Goal: Transaction & Acquisition: Purchase product/service

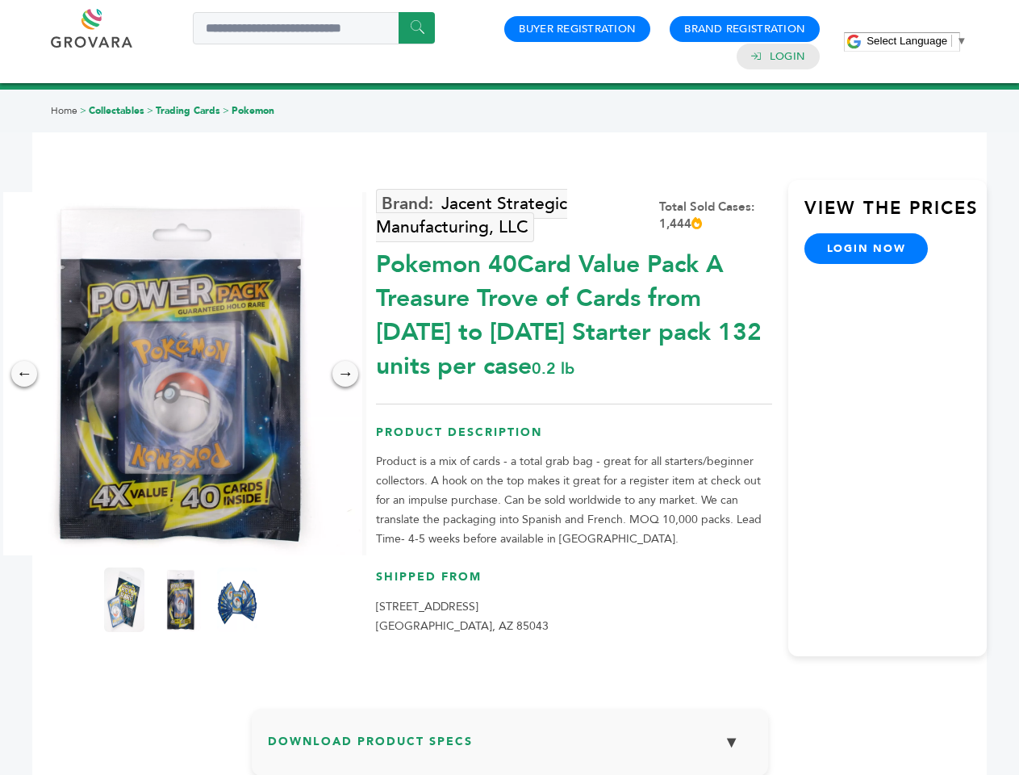
click at [917, 40] on span "Select Language" at bounding box center [907, 41] width 81 height 12
click at [181, 374] on img at bounding box center [180, 373] width 363 height 363
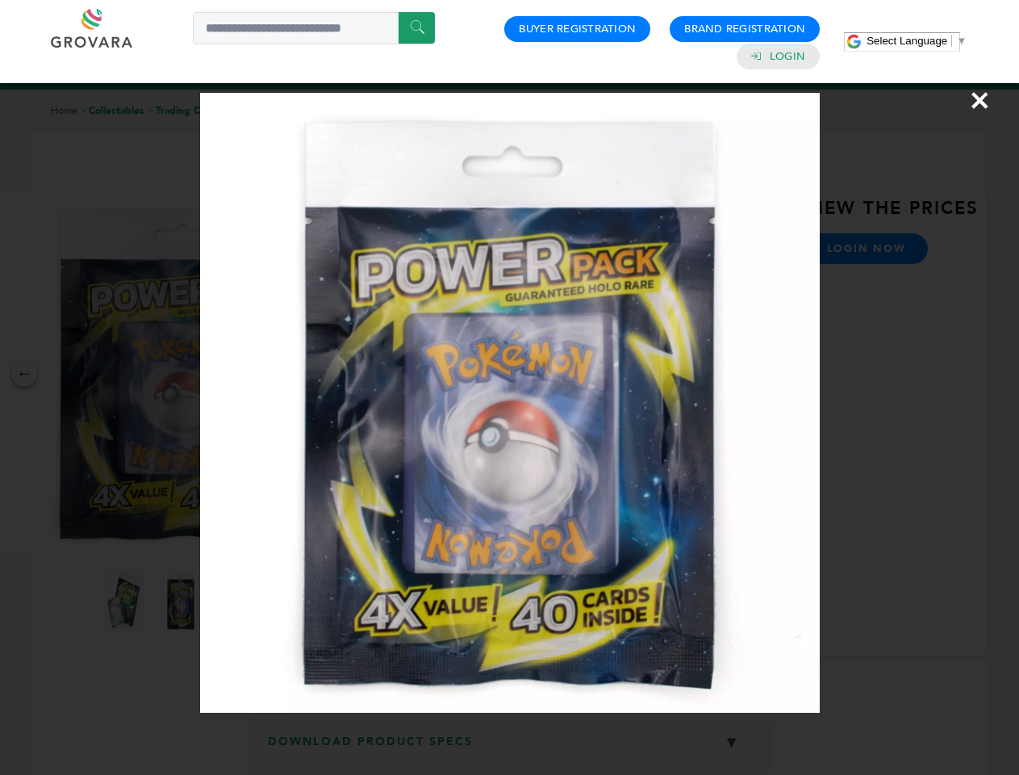
click at [24, 374] on div "×" at bounding box center [509, 387] width 1019 height 775
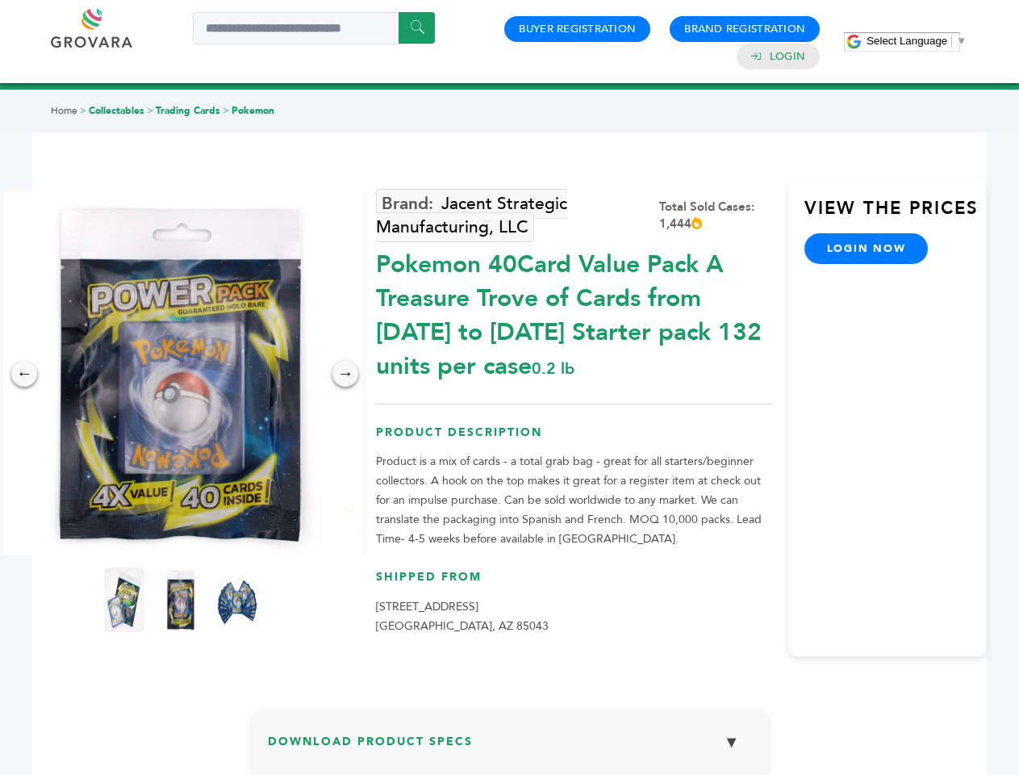
click at [345, 374] on div "→" at bounding box center [345, 374] width 26 height 26
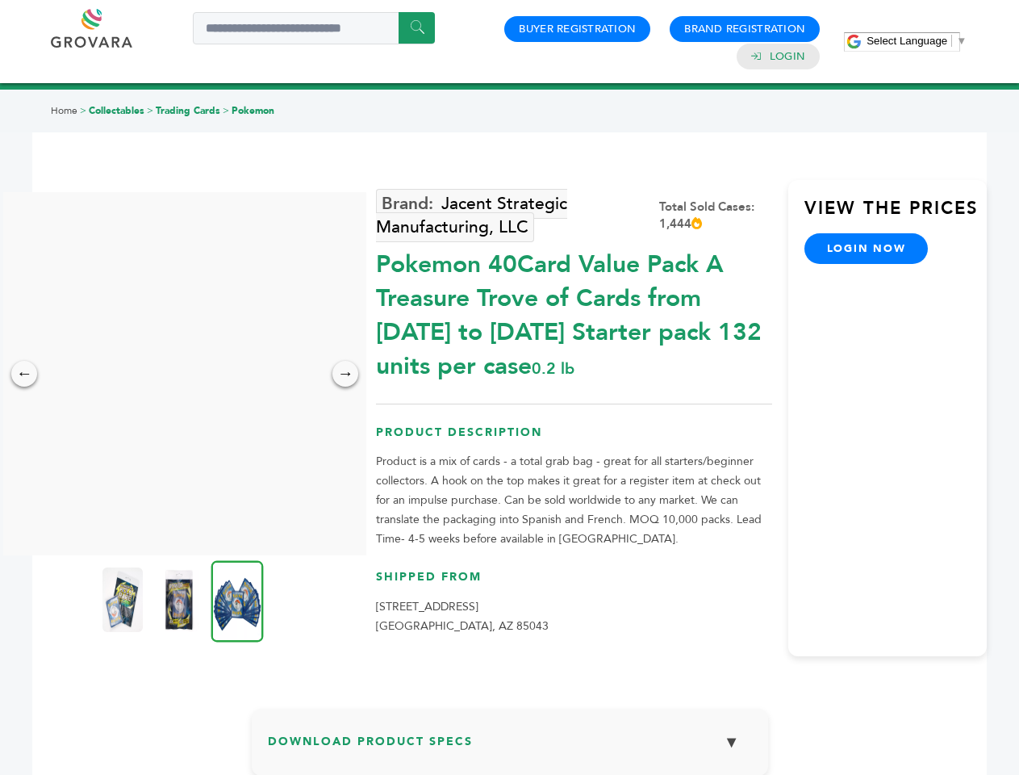
click at [124, 600] on img at bounding box center [122, 599] width 40 height 65
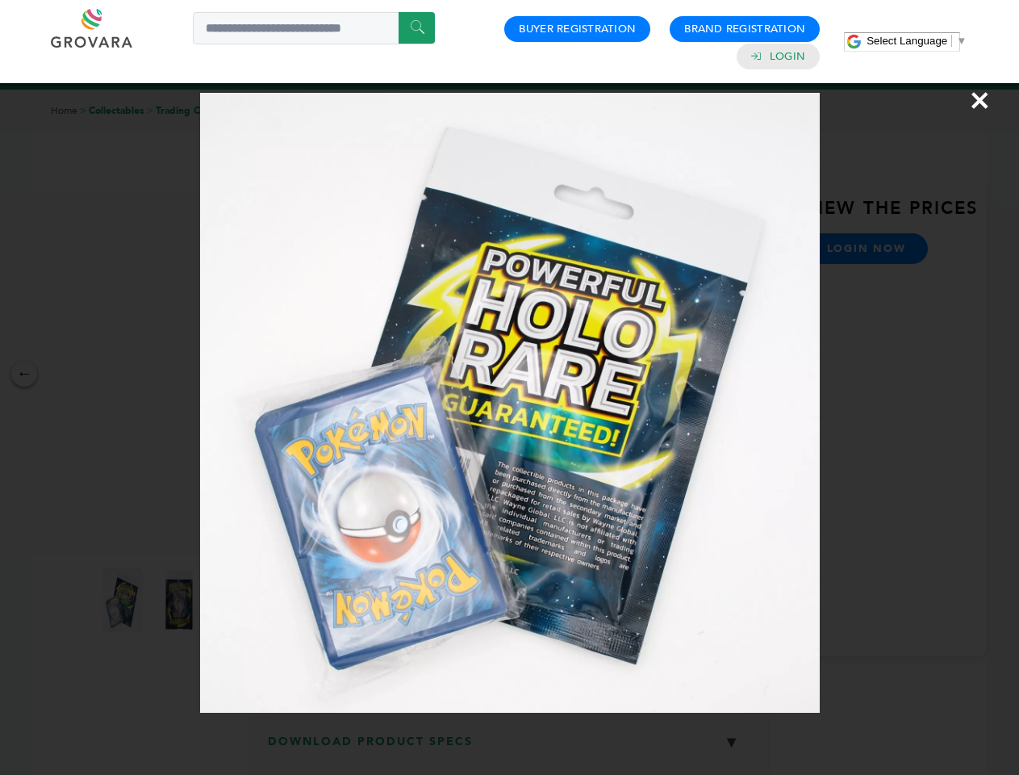
click at [181, 600] on div "×" at bounding box center [509, 387] width 1019 height 775
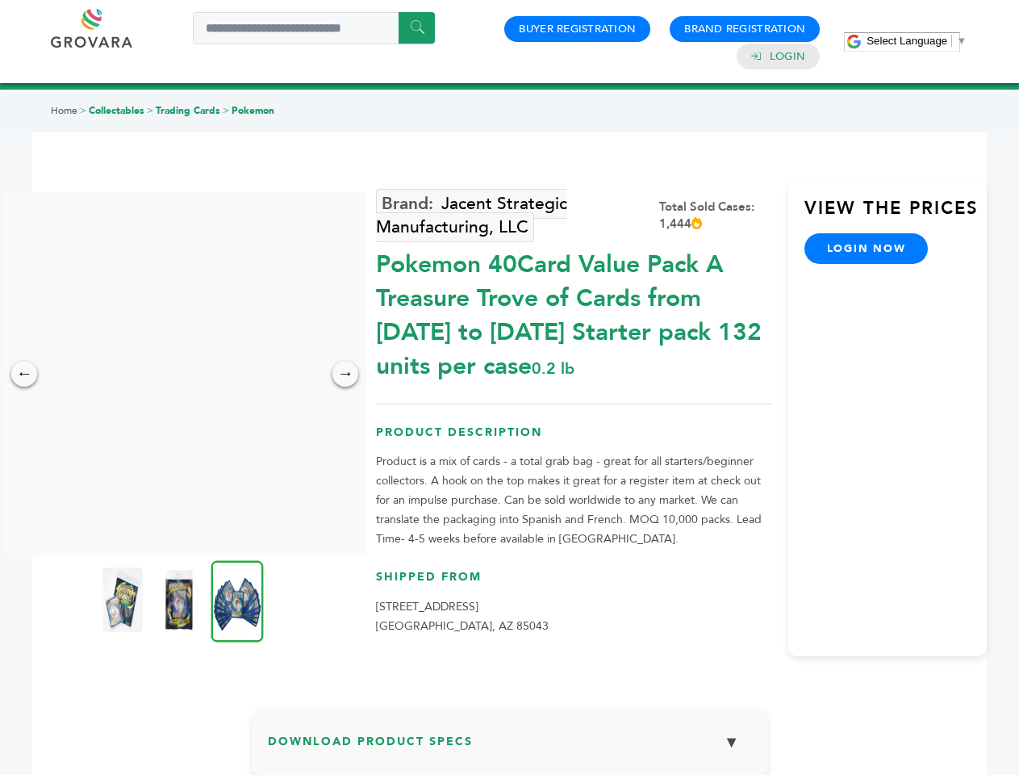
click at [237, 600] on img at bounding box center [237, 600] width 52 height 81
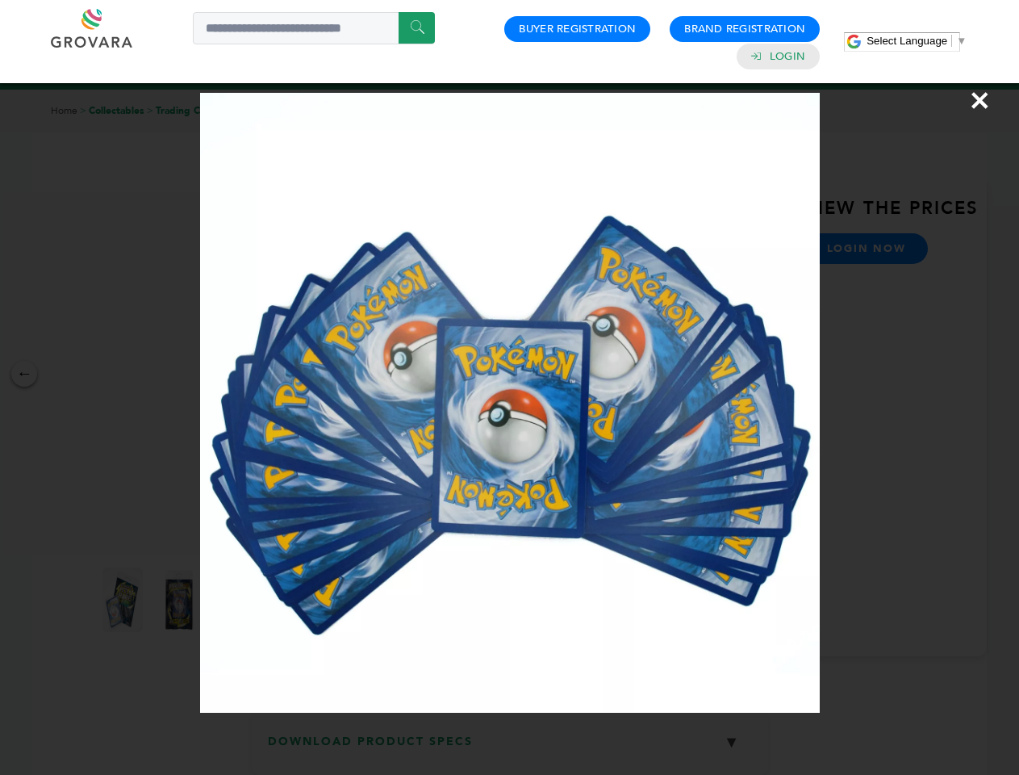
click at [510, 748] on div "×" at bounding box center [509, 387] width 1019 height 775
